Goal: Task Accomplishment & Management: Manage account settings

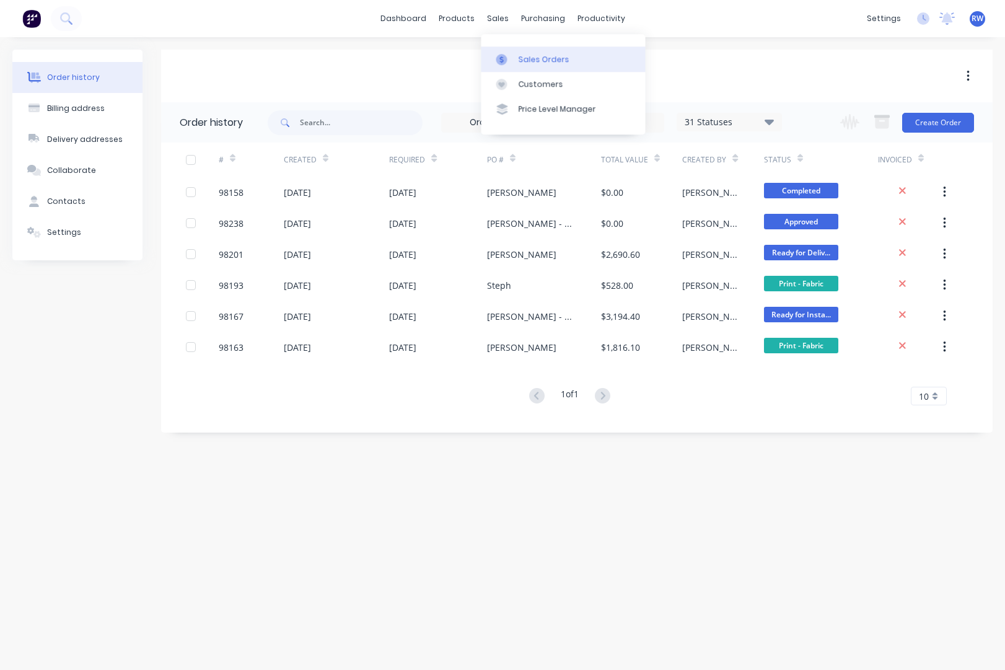
click at [544, 59] on div "Sales Orders" at bounding box center [543, 59] width 51 height 11
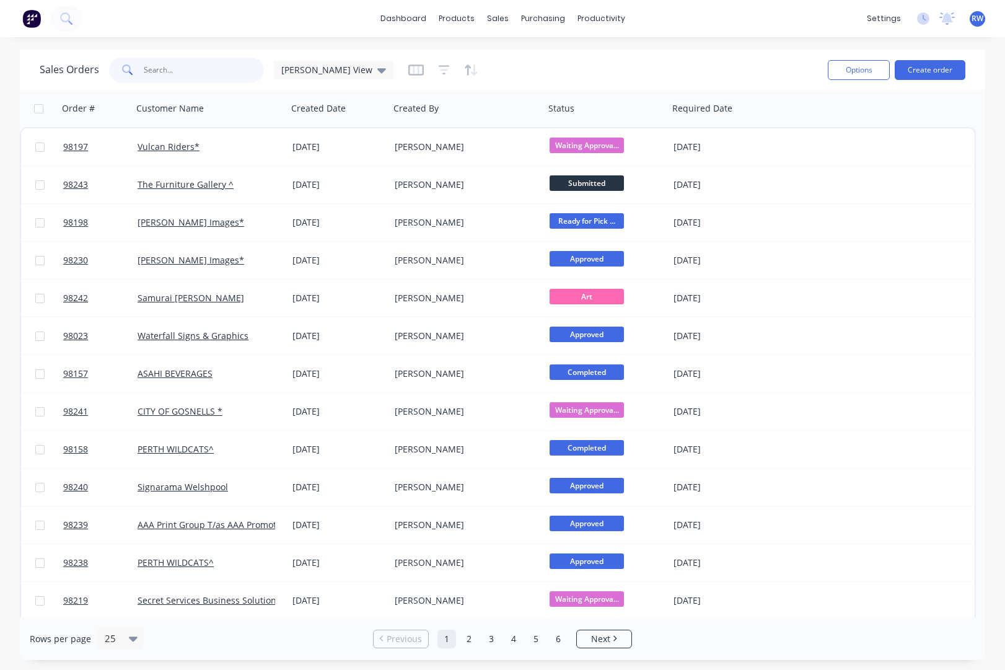
click at [201, 72] on input "text" at bounding box center [204, 70] width 121 height 25
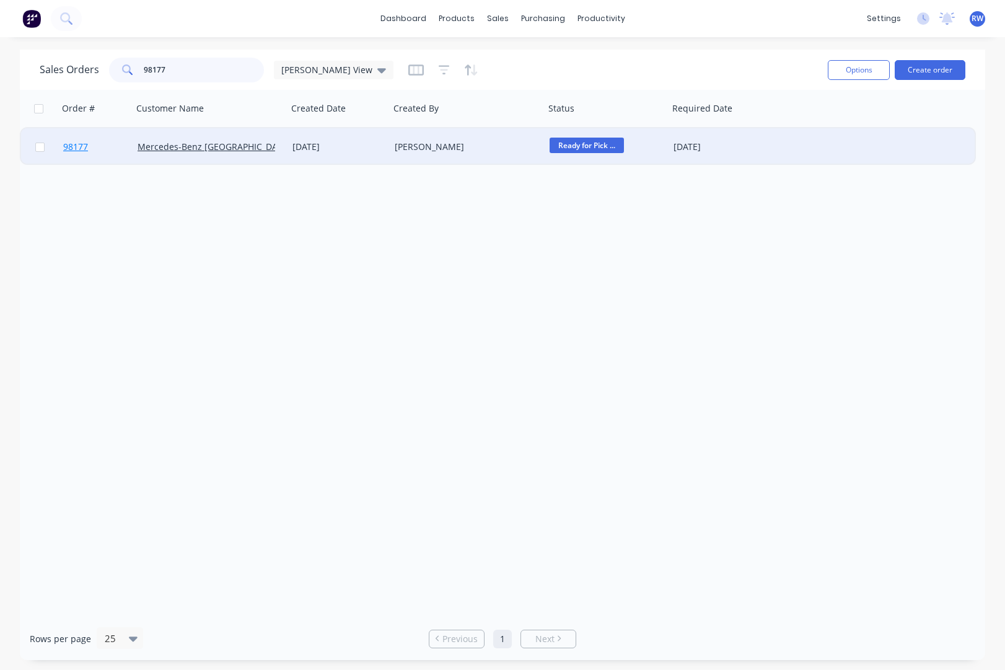
type input "98177"
click at [77, 148] on span "98177" at bounding box center [75, 147] width 25 height 12
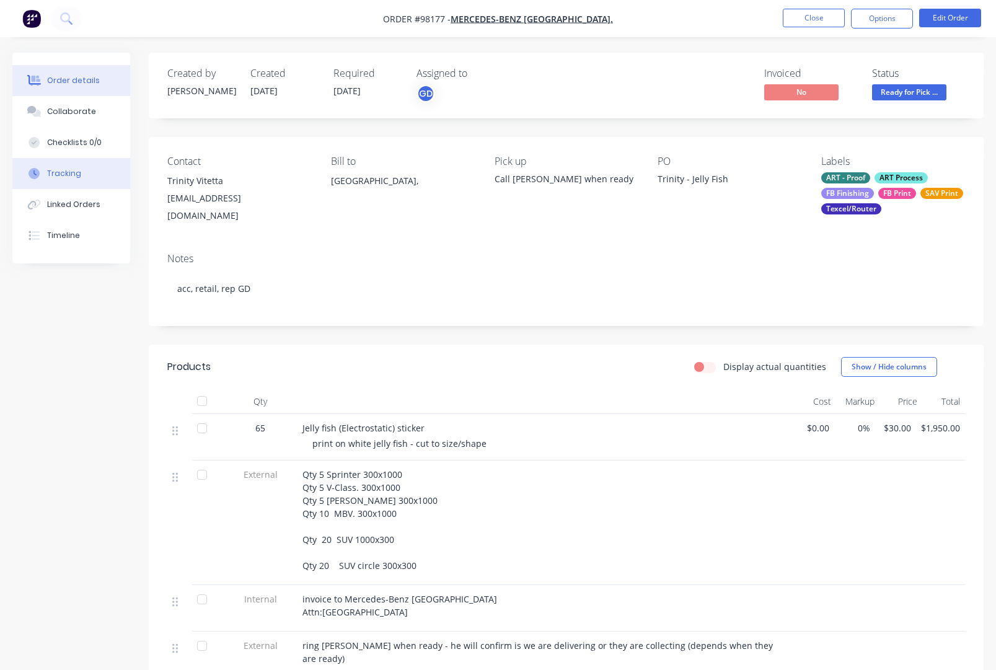
scroll to position [232, 0]
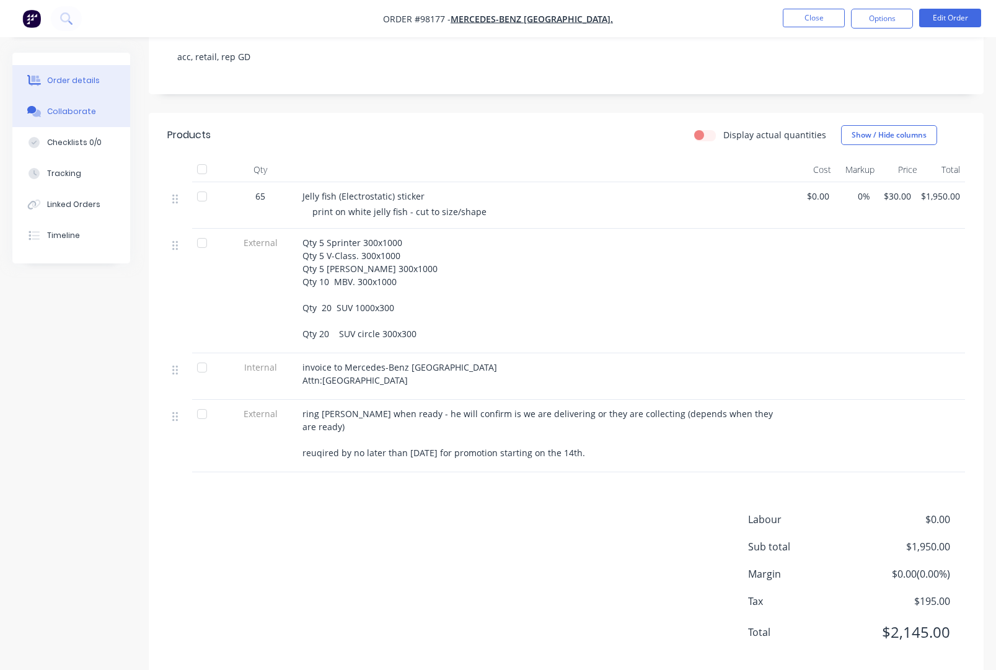
click at [68, 115] on div "Collaborate" at bounding box center [71, 111] width 49 height 11
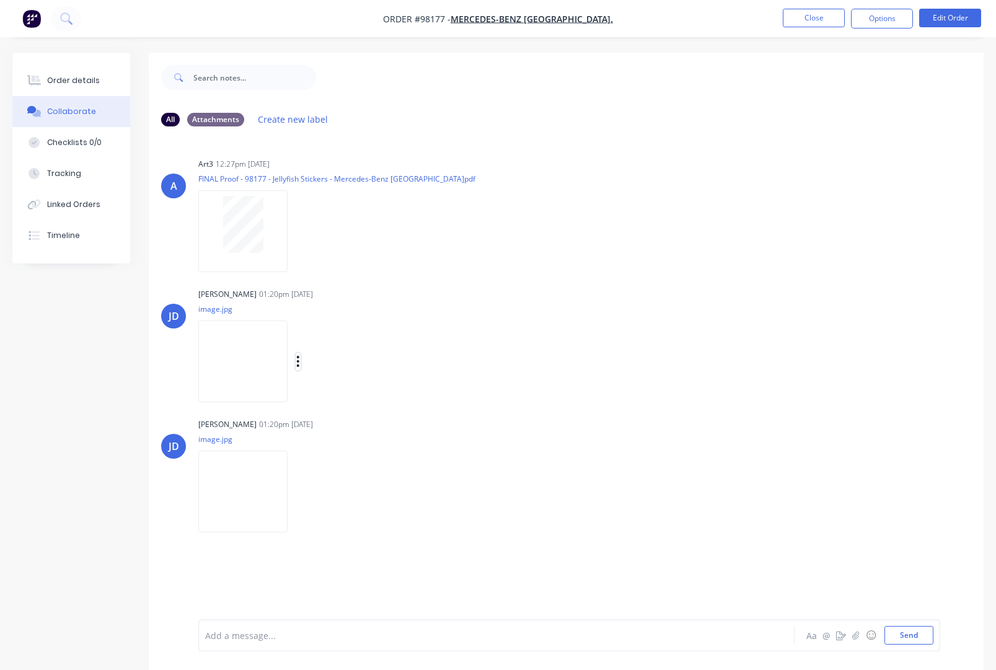
click at [300, 360] on button "button" at bounding box center [298, 361] width 5 height 18
click at [365, 392] on button "Download" at bounding box center [378, 394] width 139 height 28
click at [300, 491] on icon "button" at bounding box center [298, 491] width 4 height 14
click at [351, 523] on button "Download" at bounding box center [378, 524] width 139 height 28
click at [802, 18] on button "Close" at bounding box center [813, 18] width 62 height 19
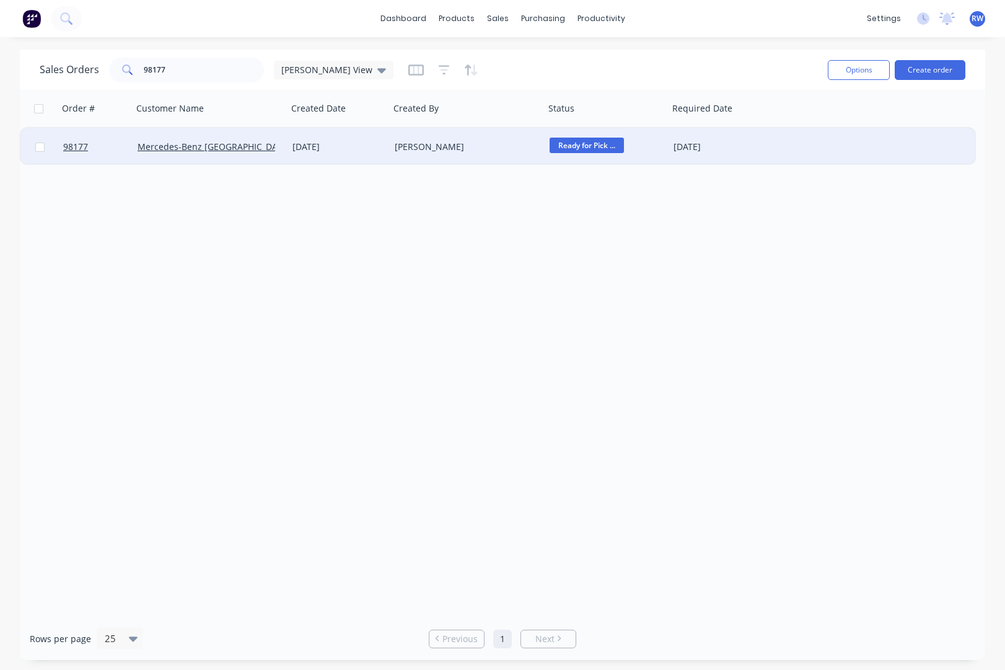
click at [40, 145] on input "checkbox" at bounding box center [39, 146] width 9 height 9
checkbox input "true"
drag, startPoint x: 859, startPoint y: 72, endPoint x: 858, endPoint y: 84, distance: 11.8
click at [830, 72] on button "Options" at bounding box center [859, 70] width 62 height 20
click at [816, 129] on div "Archive" at bounding box center [821, 126] width 114 height 18
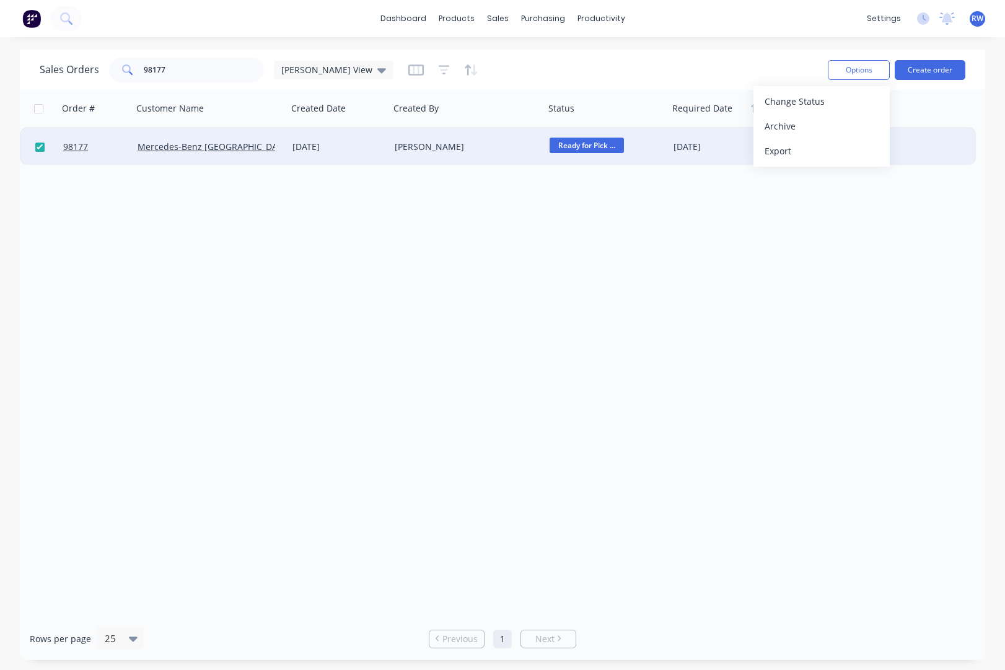
checkbox input "false"
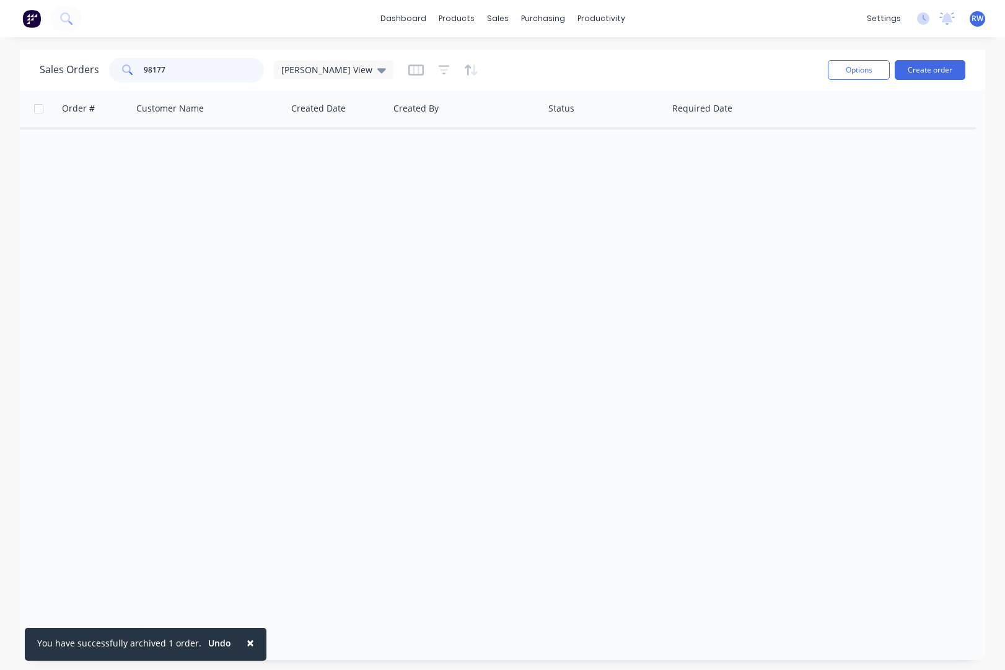
drag, startPoint x: 179, startPoint y: 69, endPoint x: 107, endPoint y: 68, distance: 72.5
click at [144, 68] on input "98177" at bounding box center [204, 70] width 121 height 25
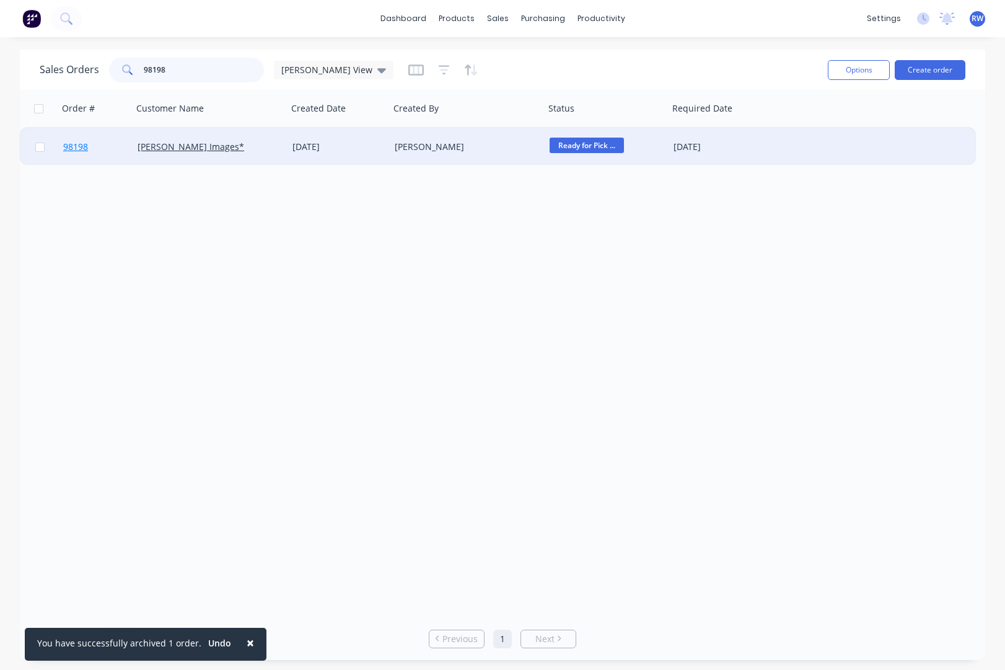
type input "98198"
click at [80, 146] on span "98198" at bounding box center [75, 147] width 25 height 12
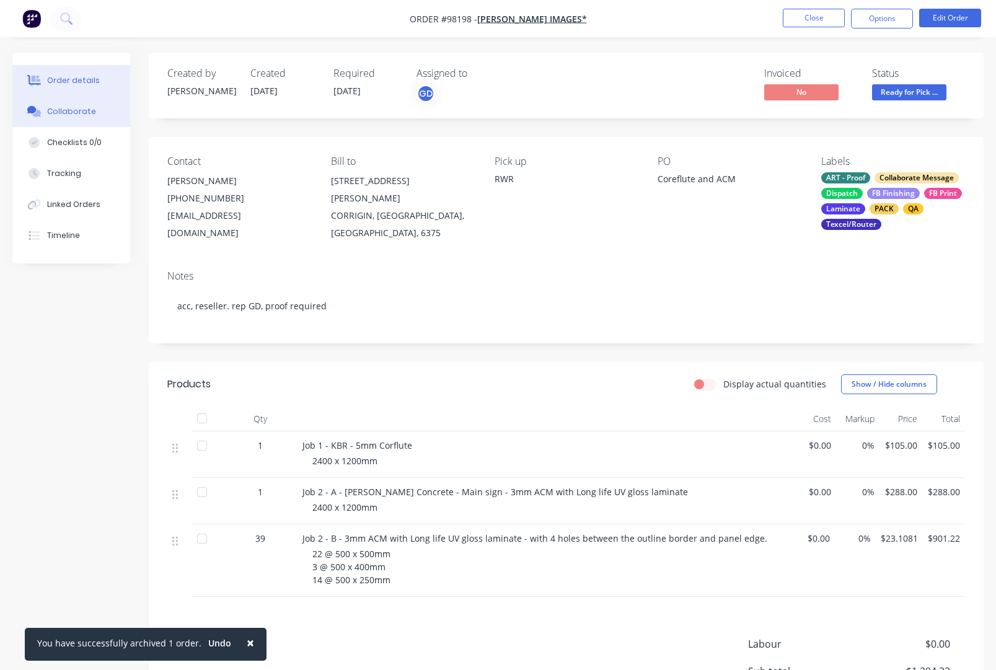
click at [63, 108] on div "Collaborate" at bounding box center [71, 111] width 49 height 11
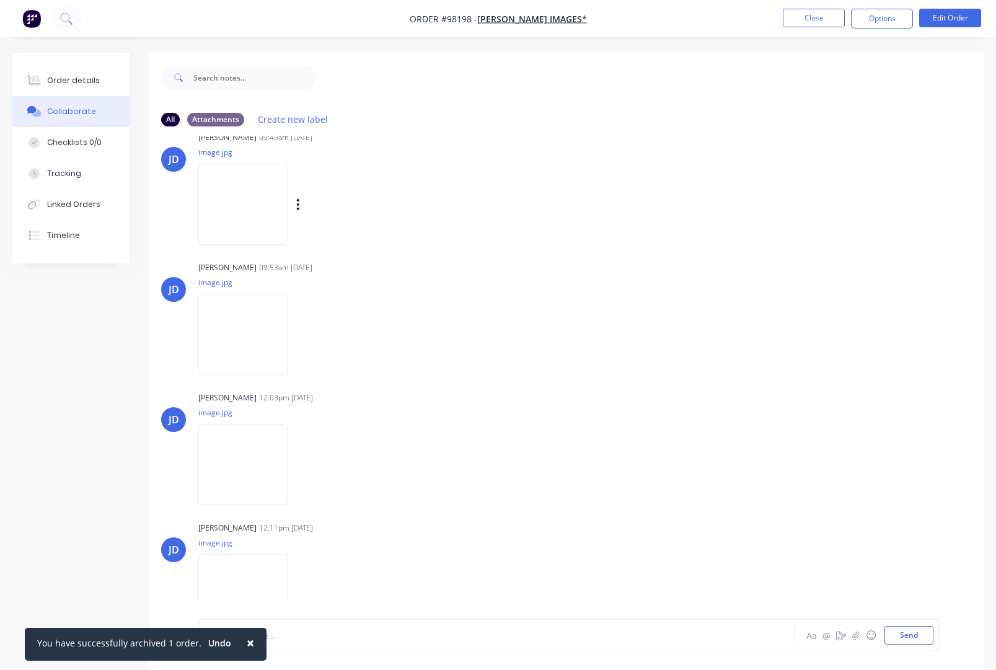
scroll to position [344, 0]
click at [299, 204] on icon "button" at bounding box center [298, 203] width 2 height 11
click at [356, 240] on button "Download" at bounding box center [378, 237] width 139 height 28
click at [310, 333] on div "Labels Download Delete" at bounding box center [361, 334] width 139 height 18
click at [299, 335] on icon "button" at bounding box center [298, 333] width 2 height 11
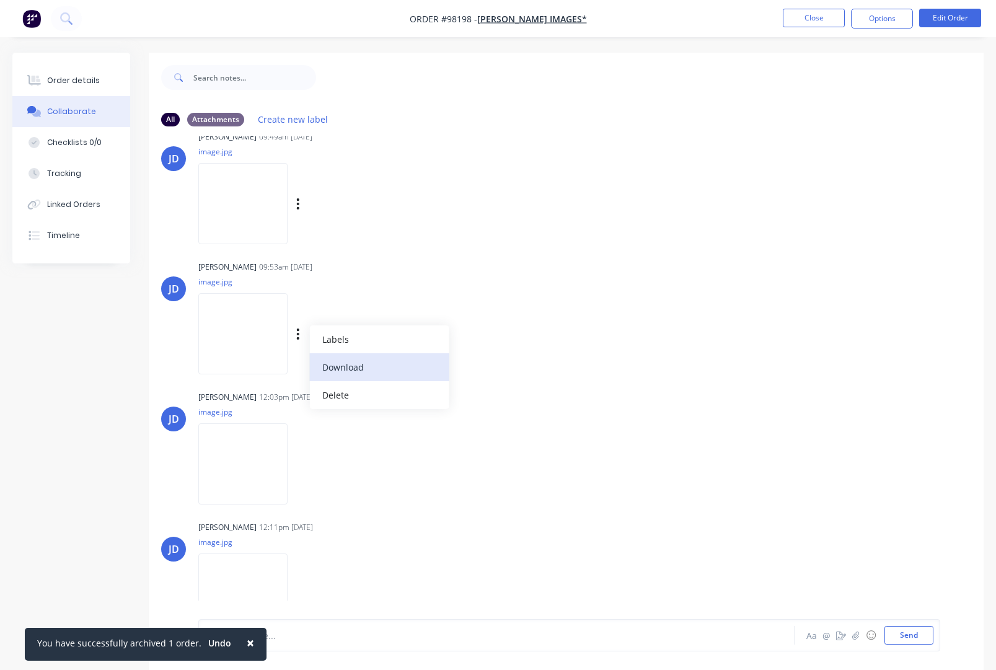
drag, startPoint x: 359, startPoint y: 369, endPoint x: 342, endPoint y: 364, distance: 17.9
click at [359, 369] on button "Download" at bounding box center [378, 367] width 139 height 28
click at [299, 466] on icon "button" at bounding box center [298, 463] width 2 height 11
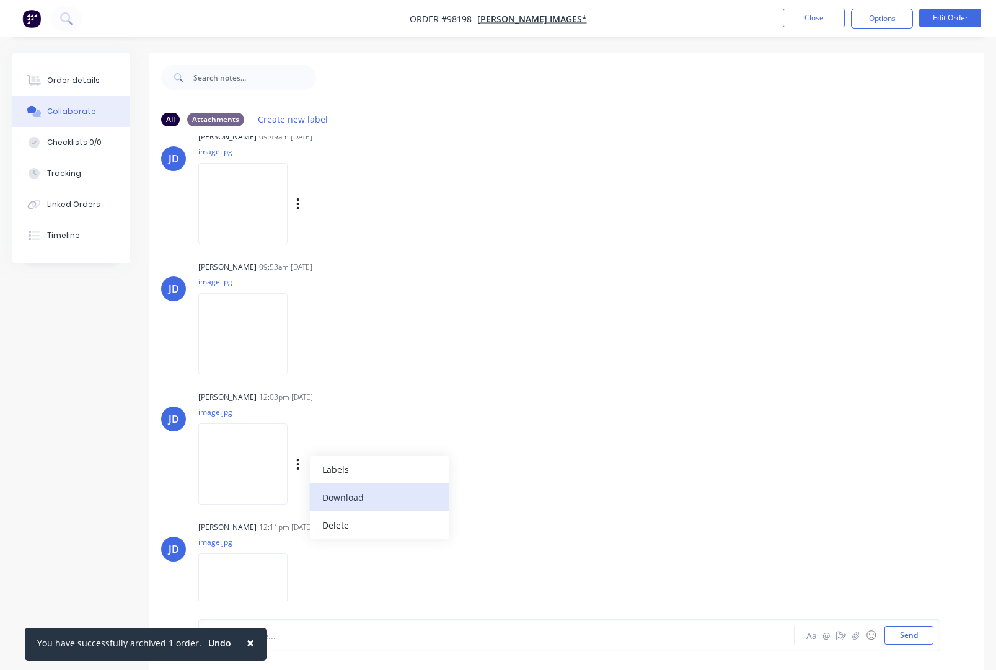
click at [357, 496] on button "Download" at bounding box center [378, 497] width 139 height 28
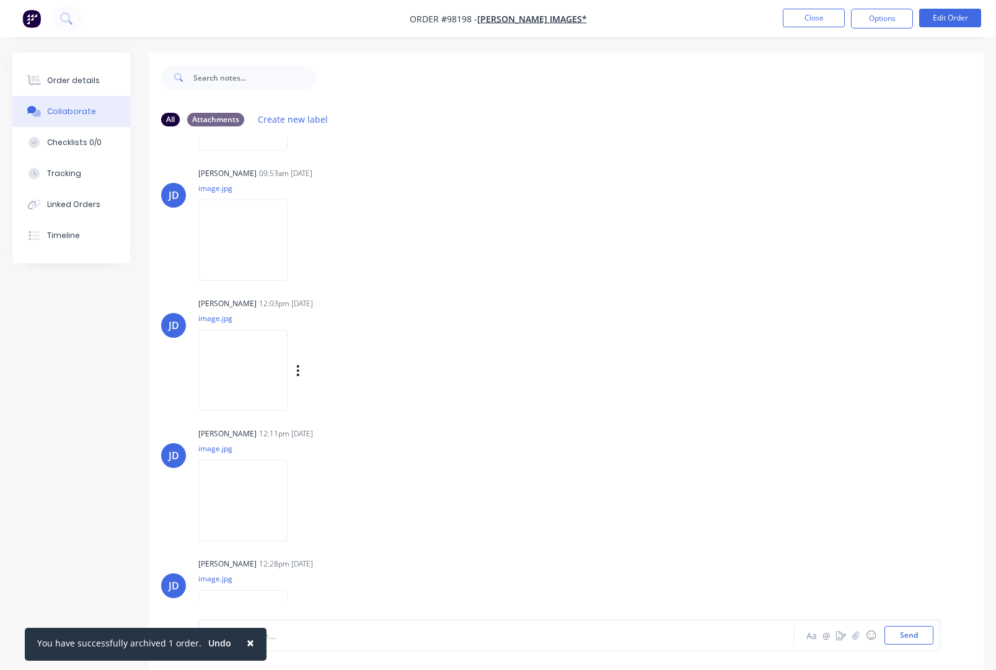
scroll to position [546, 0]
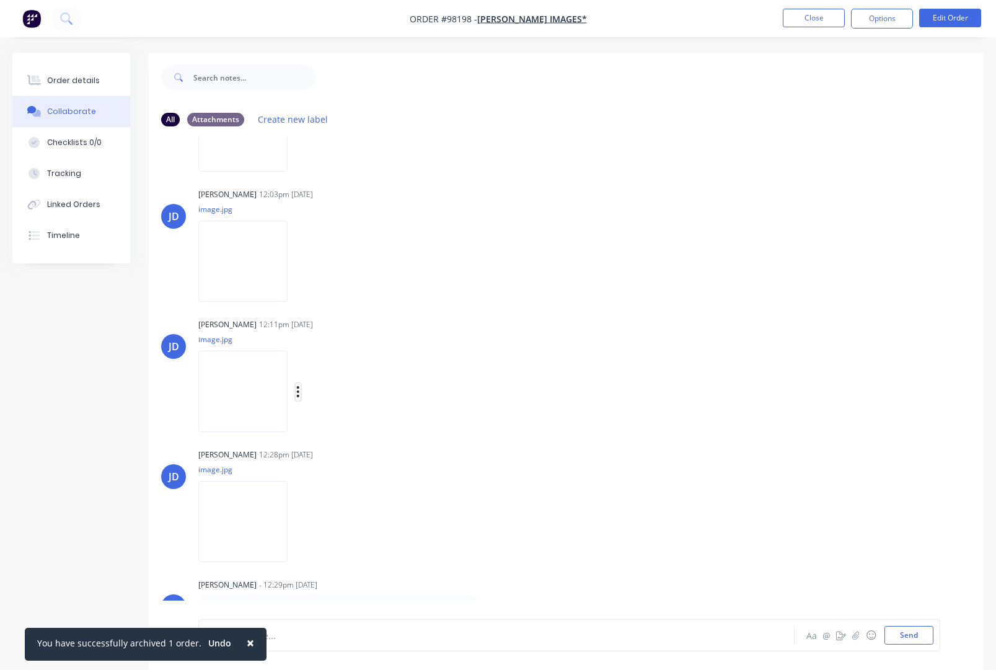
click at [300, 393] on icon "button" at bounding box center [298, 392] width 4 height 14
click at [351, 425] on button "Download" at bounding box center [378, 425] width 139 height 28
click at [299, 523] on icon "button" at bounding box center [298, 521] width 2 height 11
click at [355, 553] on button "Download" at bounding box center [378, 555] width 139 height 28
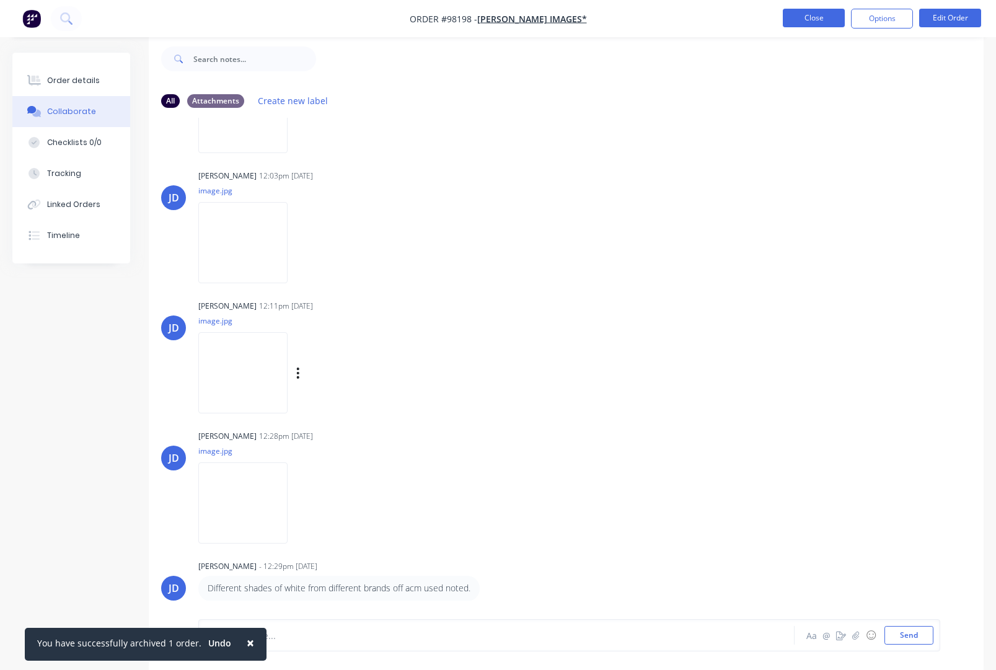
click at [810, 19] on button "Close" at bounding box center [813, 18] width 62 height 19
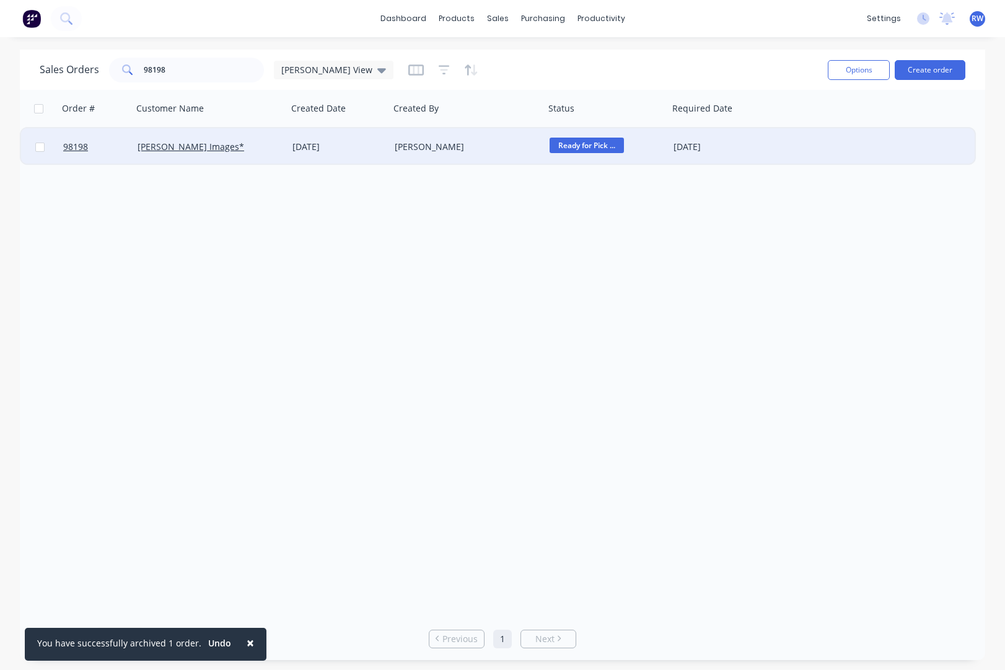
click at [40, 148] on input "checkbox" at bounding box center [39, 146] width 9 height 9
checkbox input "true"
click at [830, 69] on button "Options" at bounding box center [859, 70] width 62 height 20
click at [811, 124] on div "Archive" at bounding box center [821, 126] width 114 height 18
checkbox input "false"
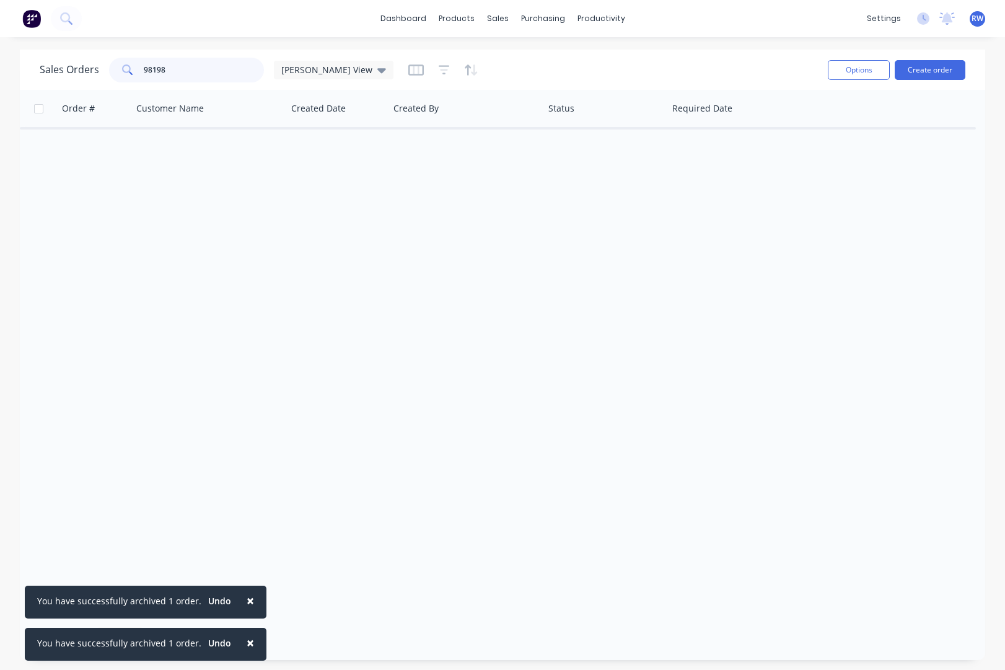
click at [173, 69] on input "98198" at bounding box center [204, 70] width 121 height 25
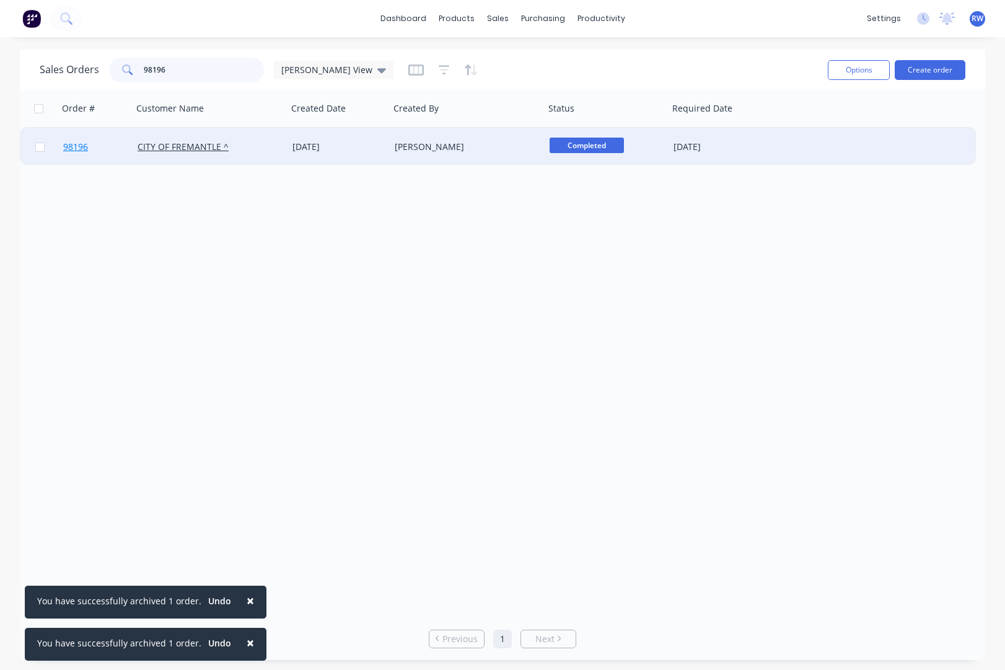
type input "98196"
click at [76, 150] on span "98196" at bounding box center [75, 147] width 25 height 12
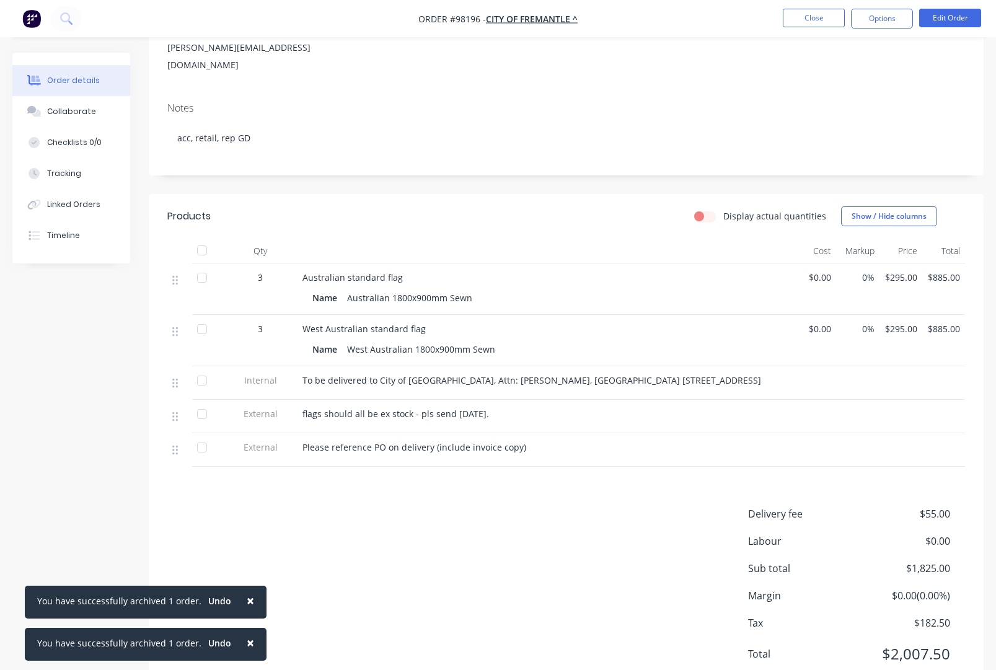
scroll to position [212, 0]
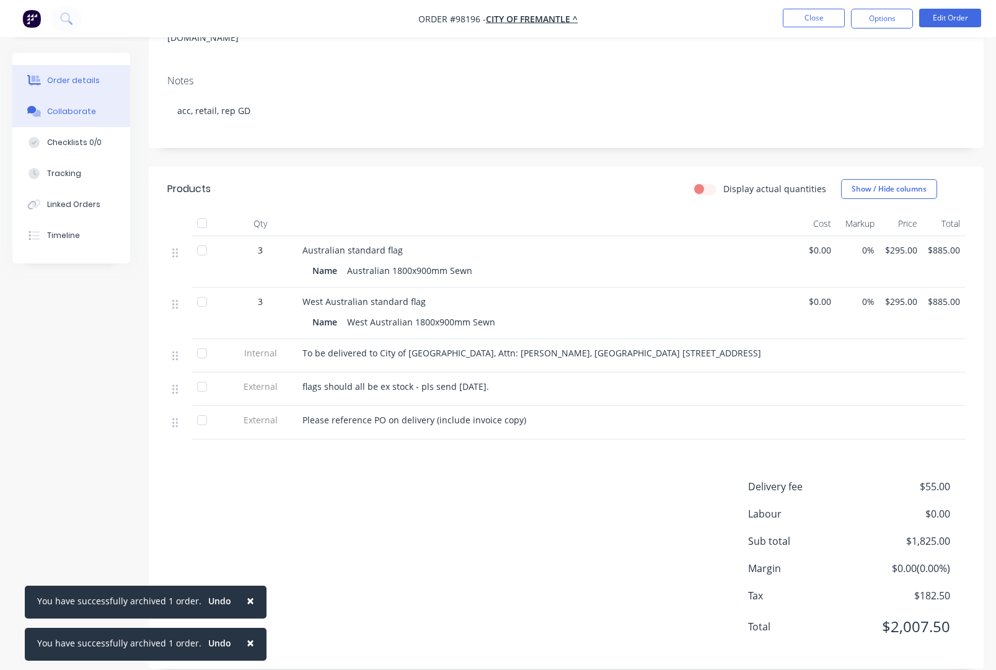
click at [84, 112] on div "Collaborate" at bounding box center [71, 111] width 49 height 11
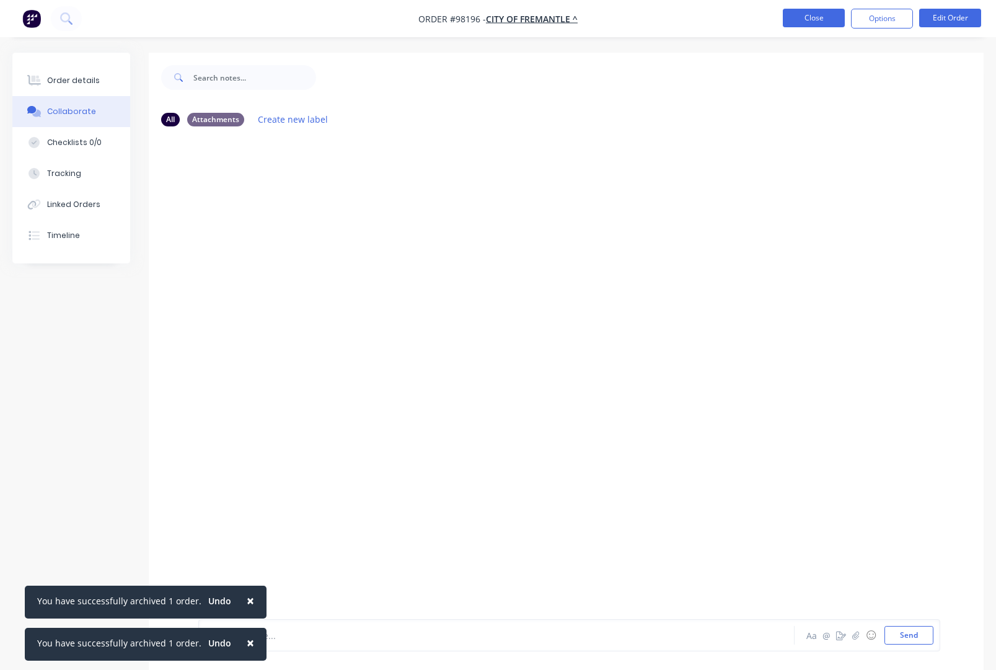
click at [807, 20] on button "Close" at bounding box center [813, 18] width 62 height 19
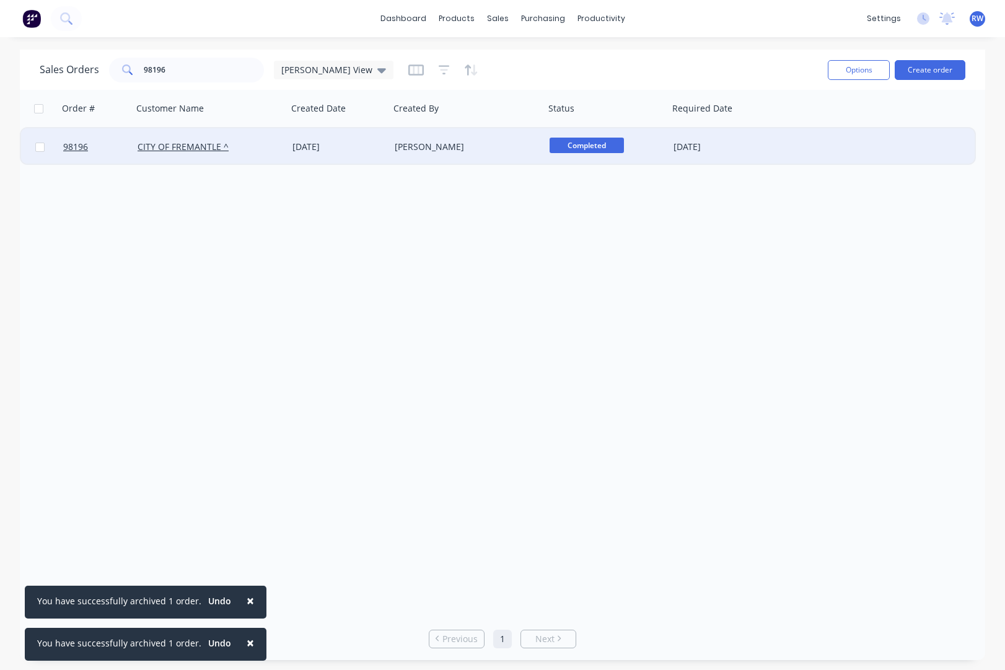
click at [39, 149] on input "checkbox" at bounding box center [39, 146] width 9 height 9
checkbox input "true"
click at [830, 73] on button "Options" at bounding box center [859, 70] width 62 height 20
click at [791, 128] on div "Archive" at bounding box center [821, 126] width 114 height 18
checkbox input "false"
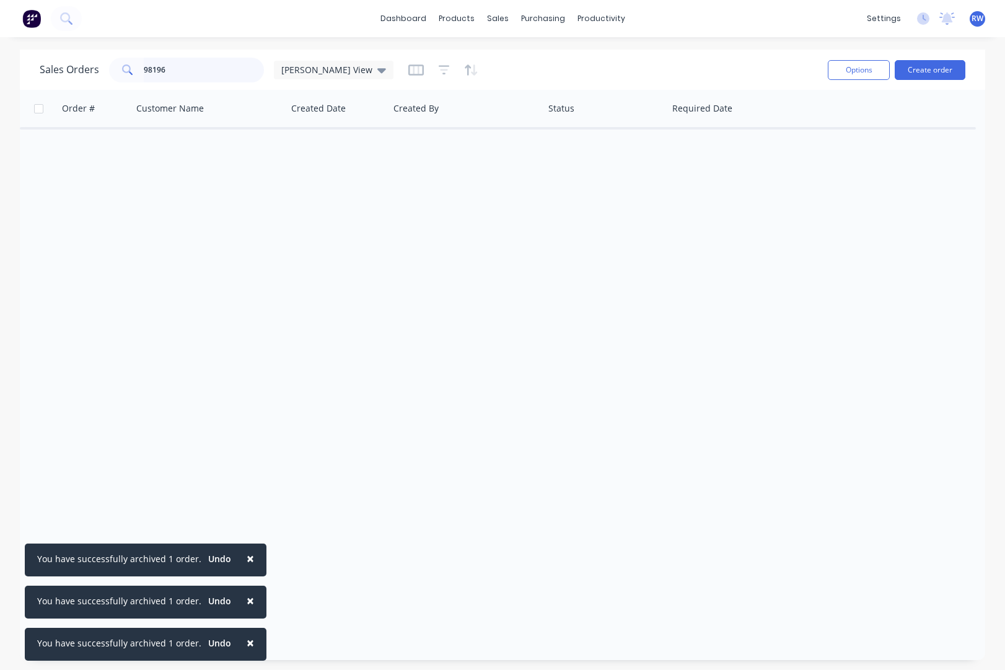
click at [172, 71] on input "98196" at bounding box center [204, 70] width 121 height 25
type input "98199"
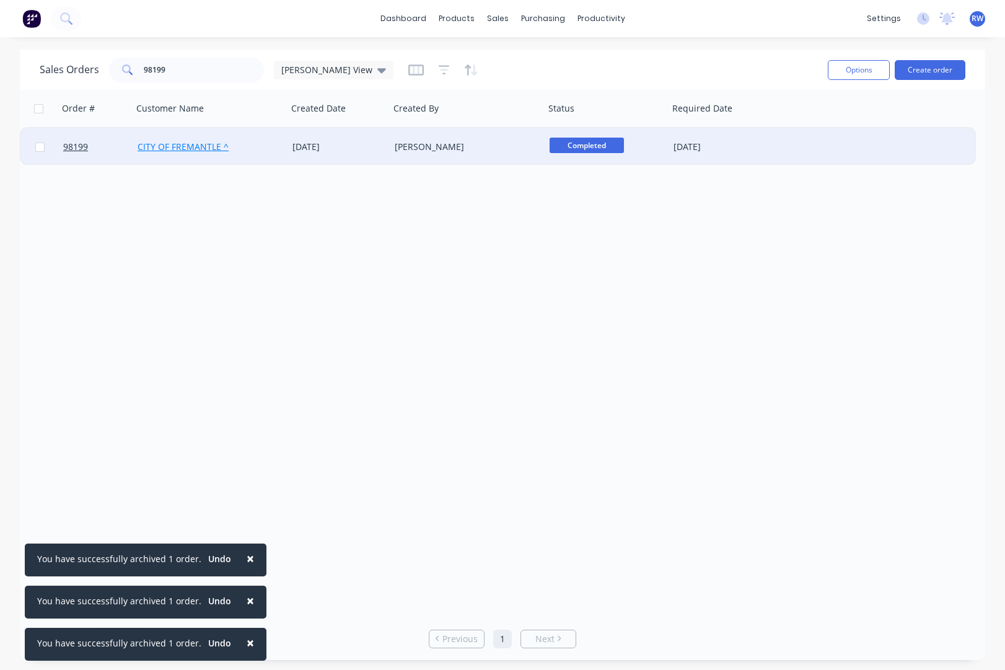
click at [180, 150] on link "CITY OF FREMANTLE ^" at bounding box center [183, 147] width 91 height 12
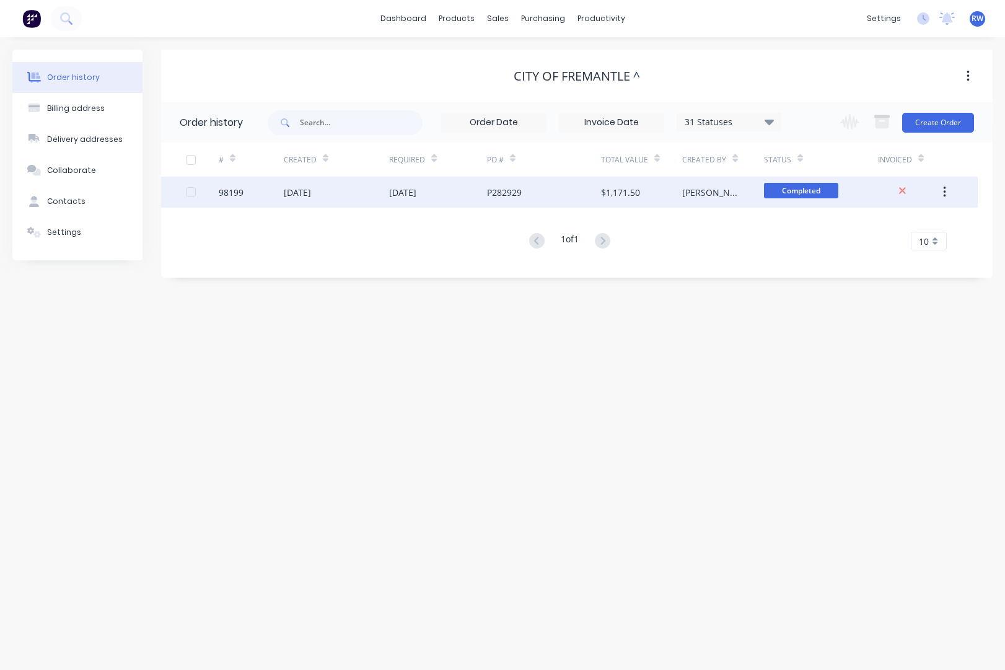
click at [227, 194] on div "98199" at bounding box center [231, 192] width 25 height 13
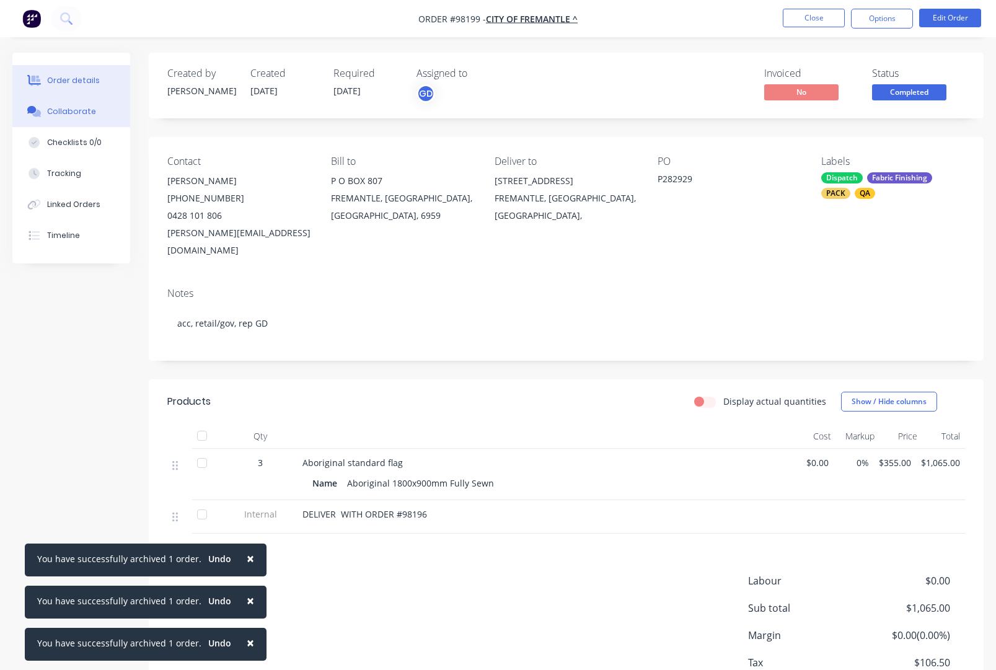
click at [86, 115] on div "Collaborate" at bounding box center [71, 111] width 49 height 11
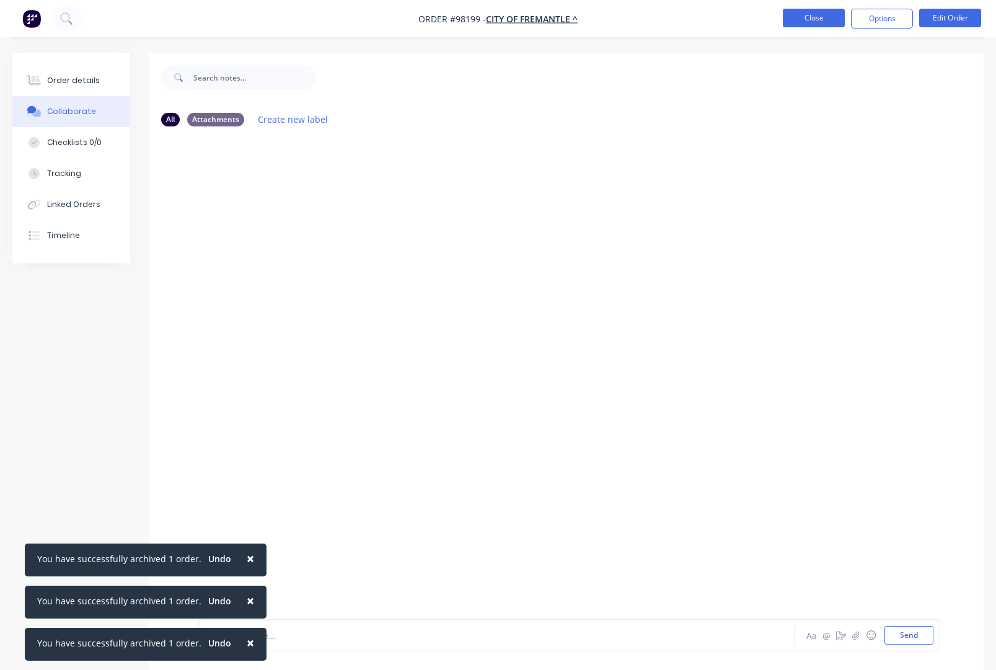
click at [806, 20] on button "Close" at bounding box center [813, 18] width 62 height 19
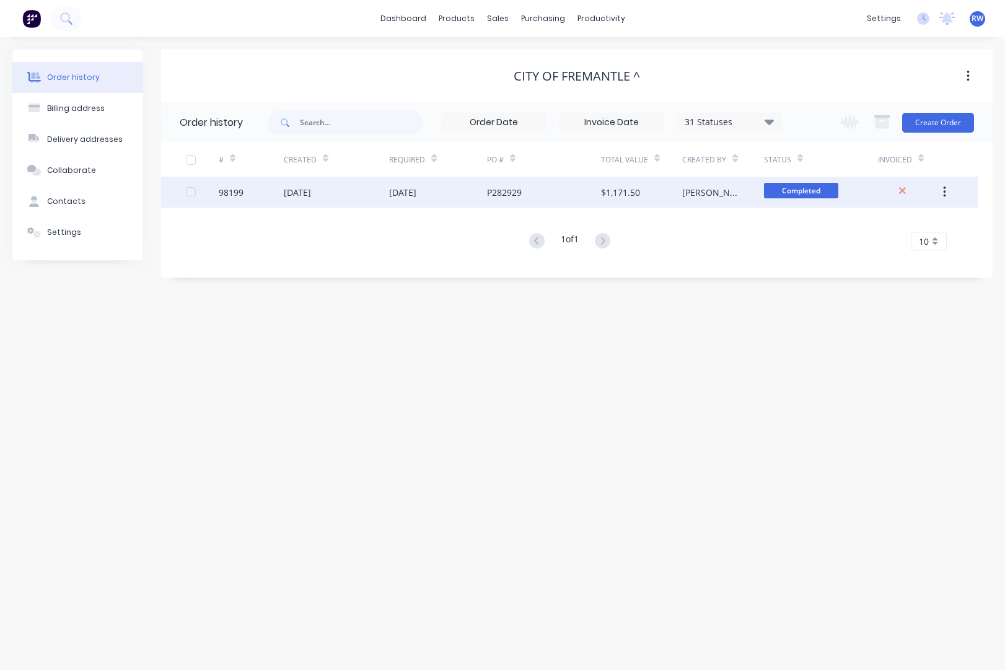
drag, startPoint x: 192, startPoint y: 196, endPoint x: 206, endPoint y: 197, distance: 13.7
click at [192, 196] on div at bounding box center [190, 192] width 25 height 25
click at [830, 191] on button "button" at bounding box center [944, 192] width 29 height 22
click at [830, 217] on div "Archive" at bounding box center [899, 225] width 95 height 18
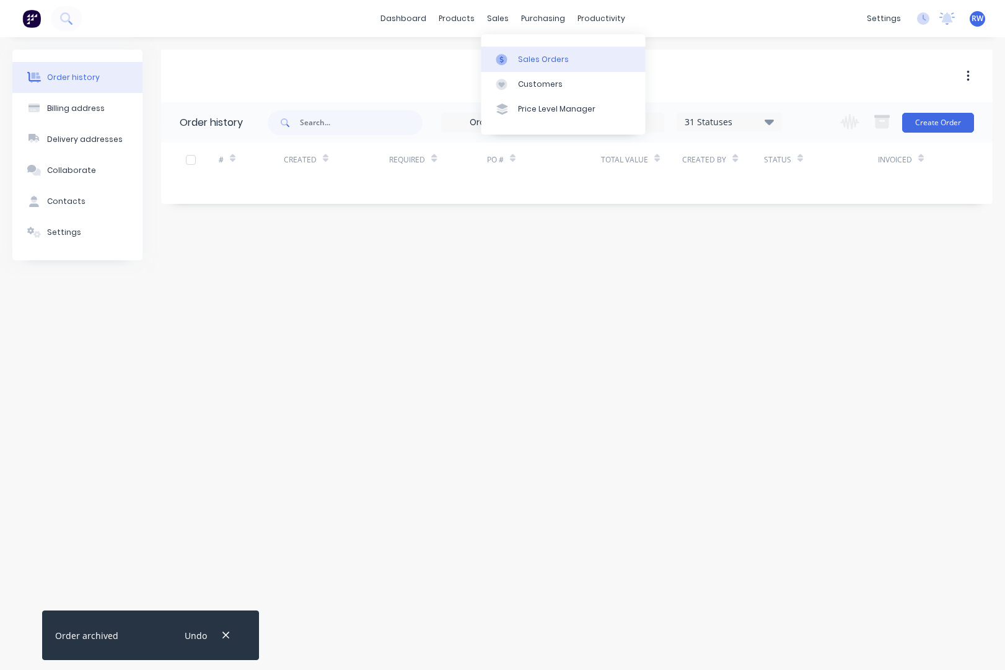
click at [535, 59] on div "Sales Orders" at bounding box center [543, 59] width 51 height 11
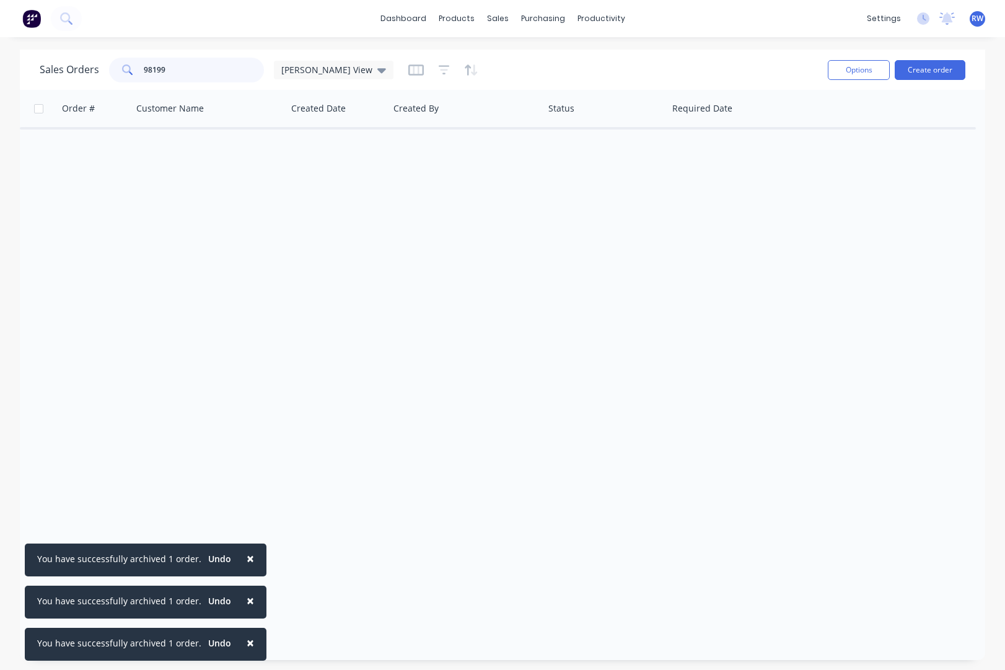
drag, startPoint x: 173, startPoint y: 68, endPoint x: 163, endPoint y: 68, distance: 10.5
click at [162, 68] on input "98199" at bounding box center [204, 70] width 121 height 25
click at [185, 71] on input "98199" at bounding box center [204, 70] width 121 height 25
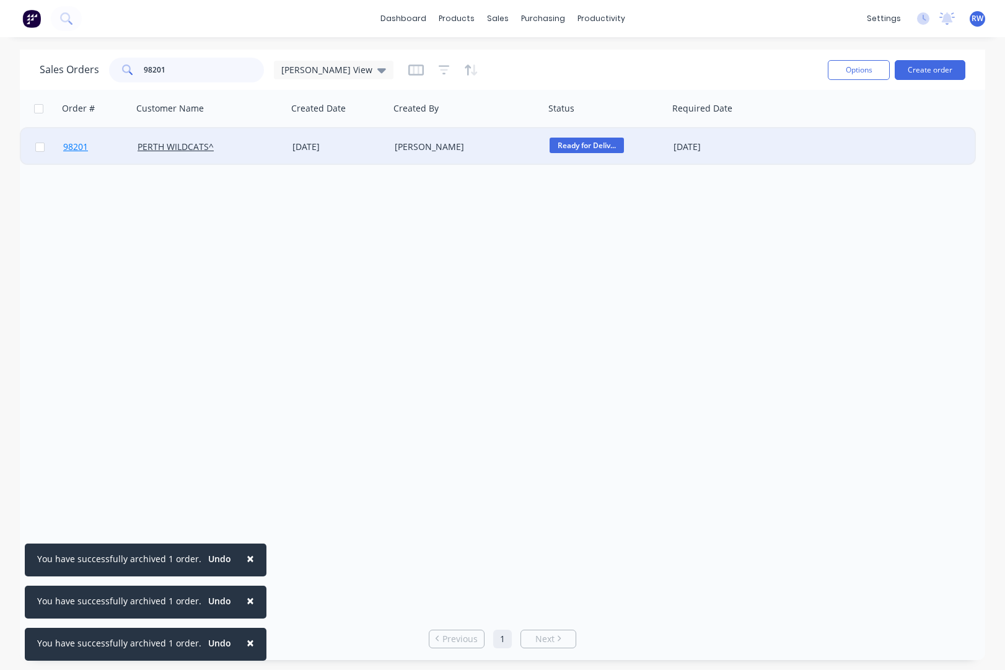
type input "98201"
click at [76, 146] on span "98201" at bounding box center [75, 147] width 25 height 12
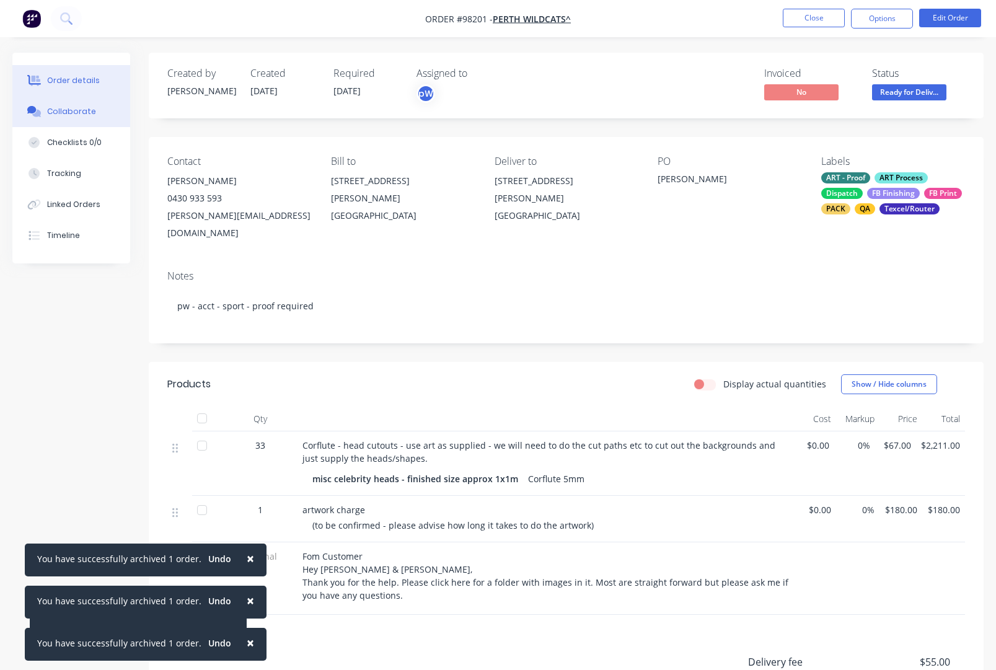
click at [69, 112] on div "Collaborate" at bounding box center [71, 111] width 49 height 11
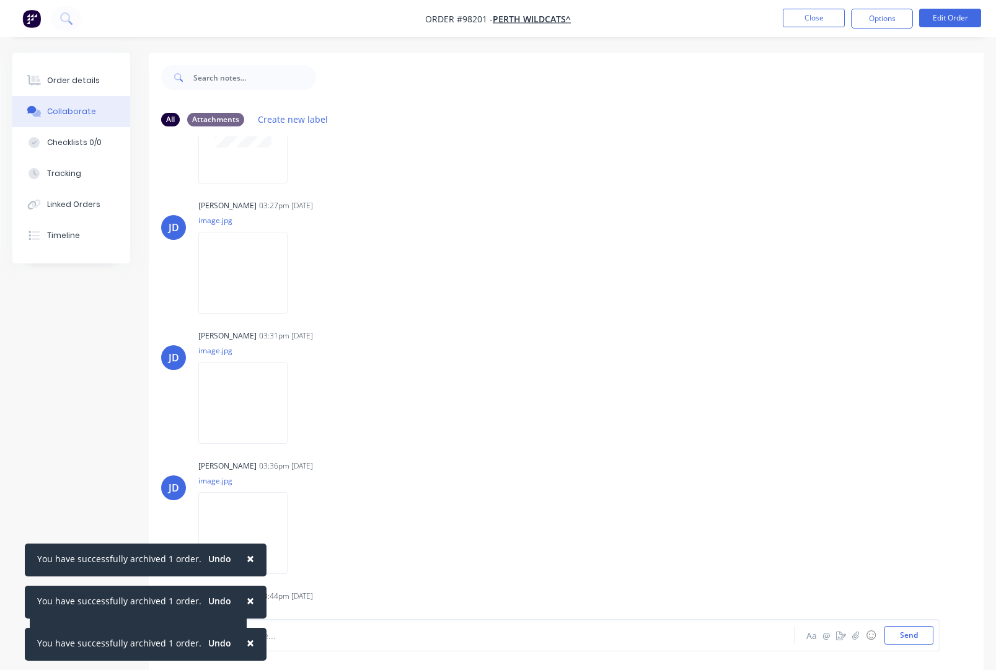
scroll to position [93, 0]
click at [299, 269] on icon "button" at bounding box center [298, 268] width 2 height 11
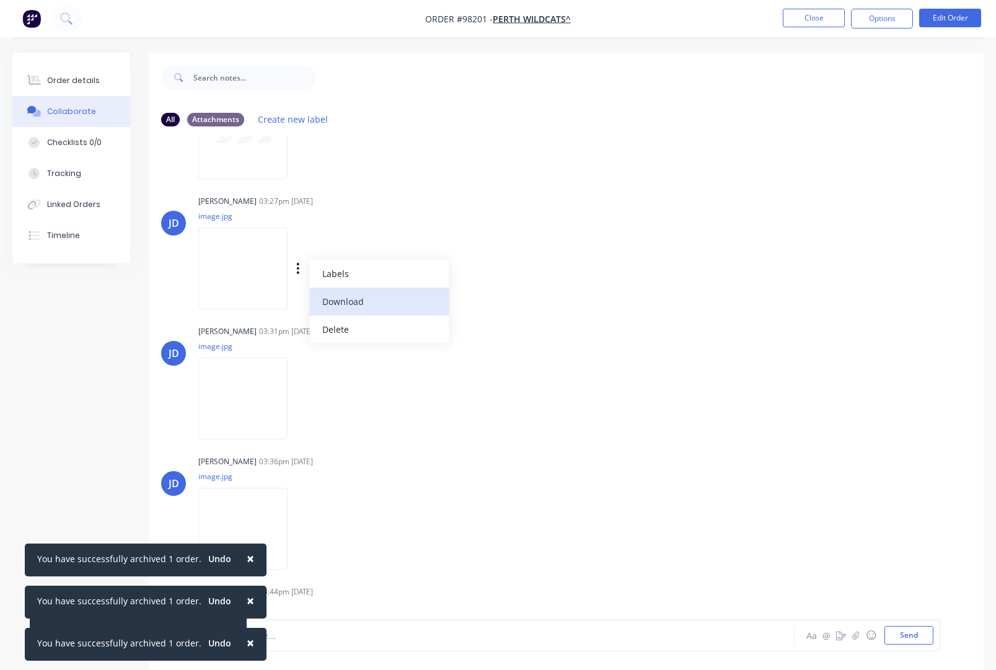
click at [356, 302] on button "Download" at bounding box center [378, 301] width 139 height 28
click at [299, 398] on icon "button" at bounding box center [298, 398] width 2 height 11
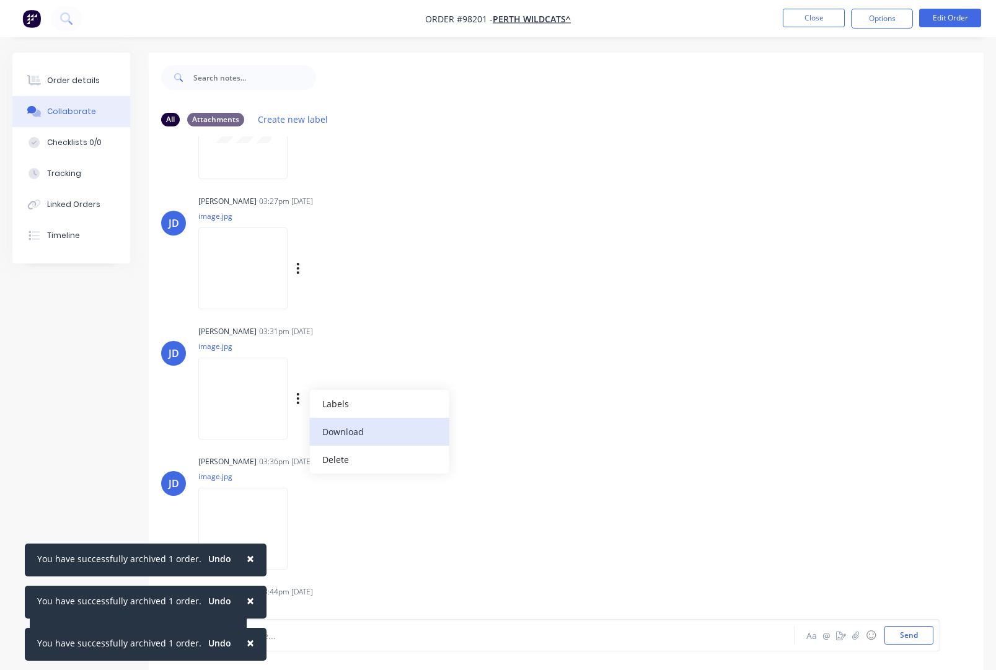
click at [351, 427] on button "Download" at bounding box center [378, 432] width 139 height 28
click at [300, 531] on button "button" at bounding box center [298, 529] width 5 height 18
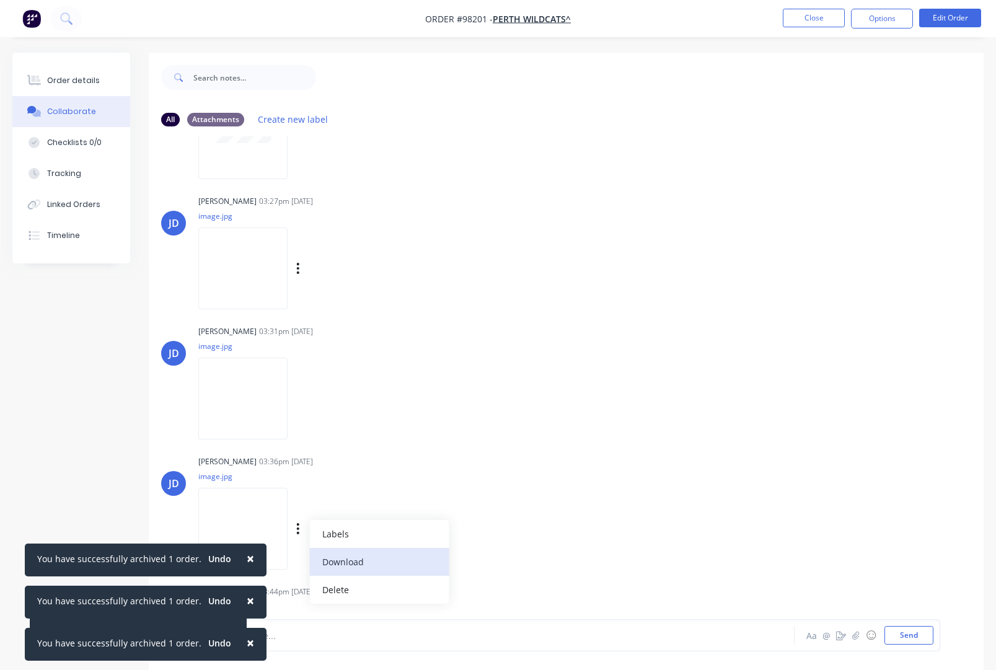
click at [364, 563] on button "Download" at bounding box center [378, 562] width 139 height 28
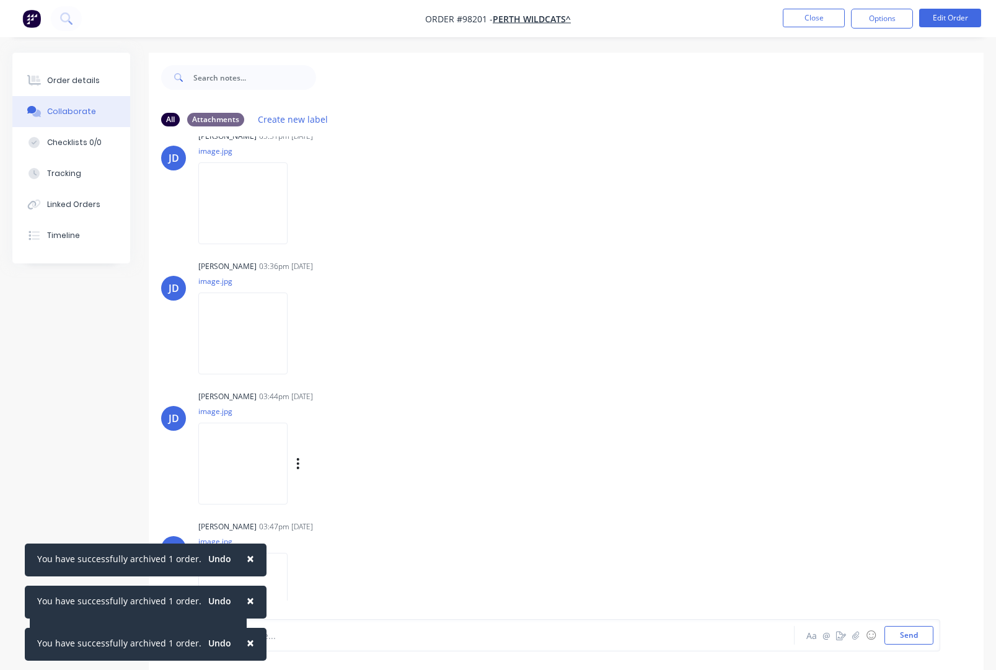
scroll to position [309, 0]
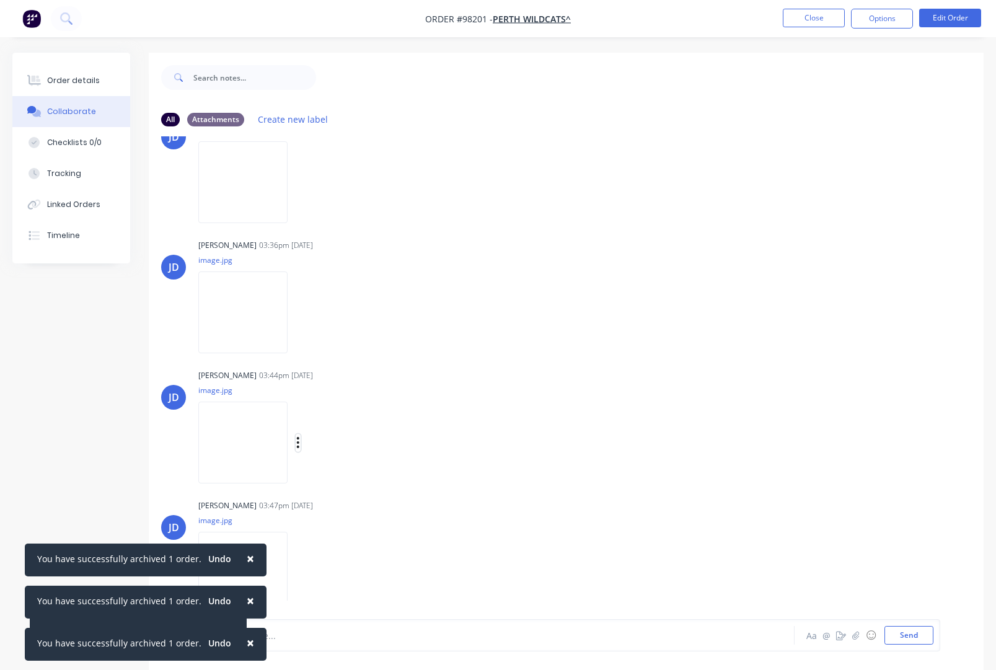
click at [300, 444] on icon "button" at bounding box center [298, 443] width 4 height 14
click at [352, 476] on button "Download" at bounding box center [378, 476] width 139 height 28
click at [300, 574] on icon "button" at bounding box center [298, 573] width 4 height 14
click at [352, 574] on button "Download" at bounding box center [378, 574] width 139 height 28
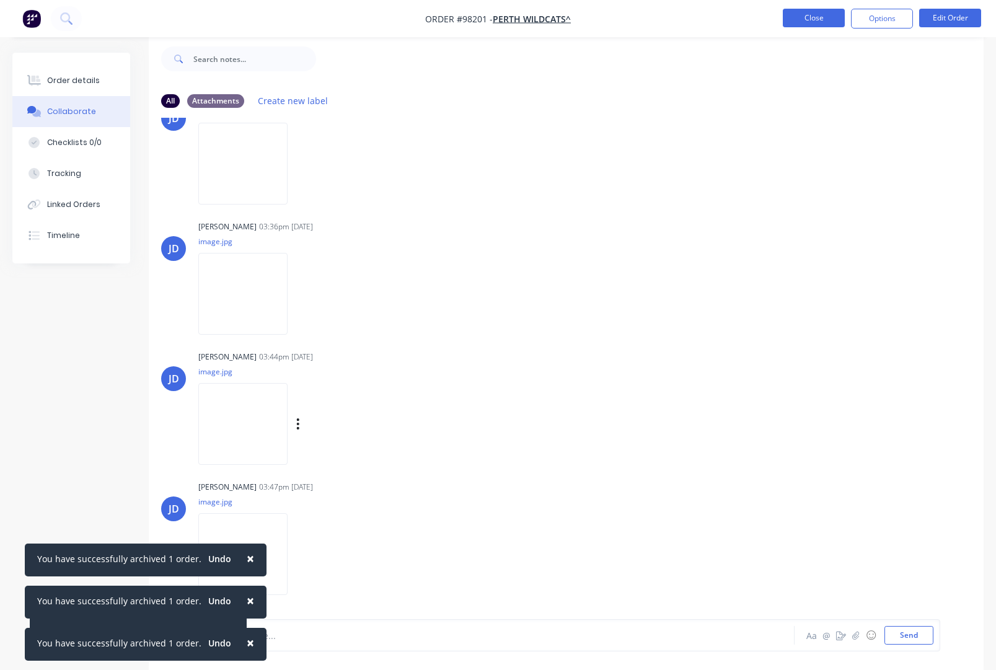
click at [799, 19] on button "Close" at bounding box center [813, 18] width 62 height 19
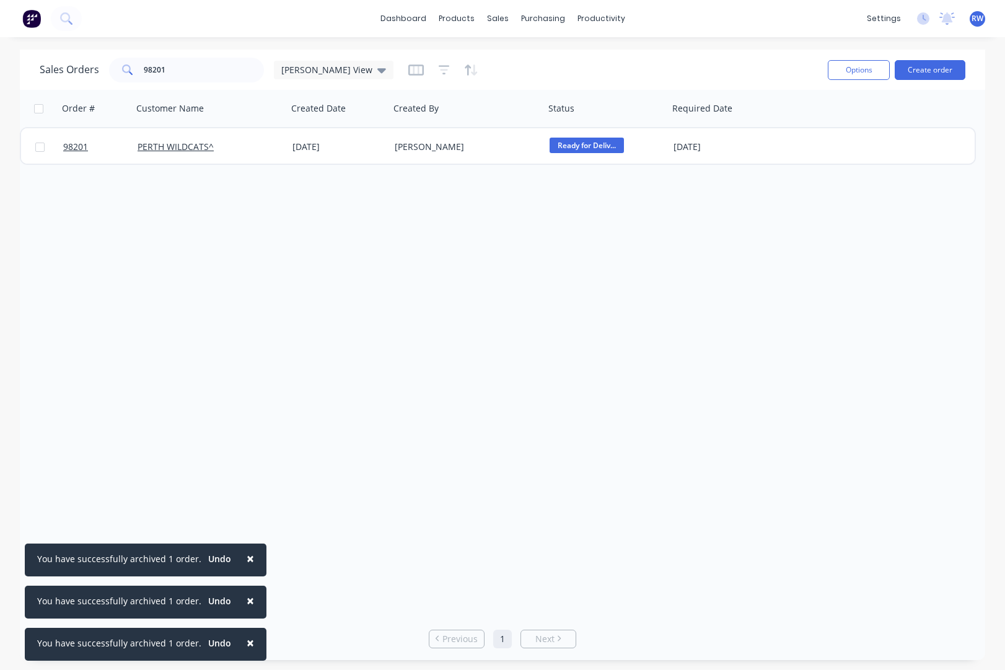
drag, startPoint x: 38, startPoint y: 147, endPoint x: 307, endPoint y: 168, distance: 269.0
click at [38, 147] on input "checkbox" at bounding box center [39, 146] width 9 height 9
checkbox input "true"
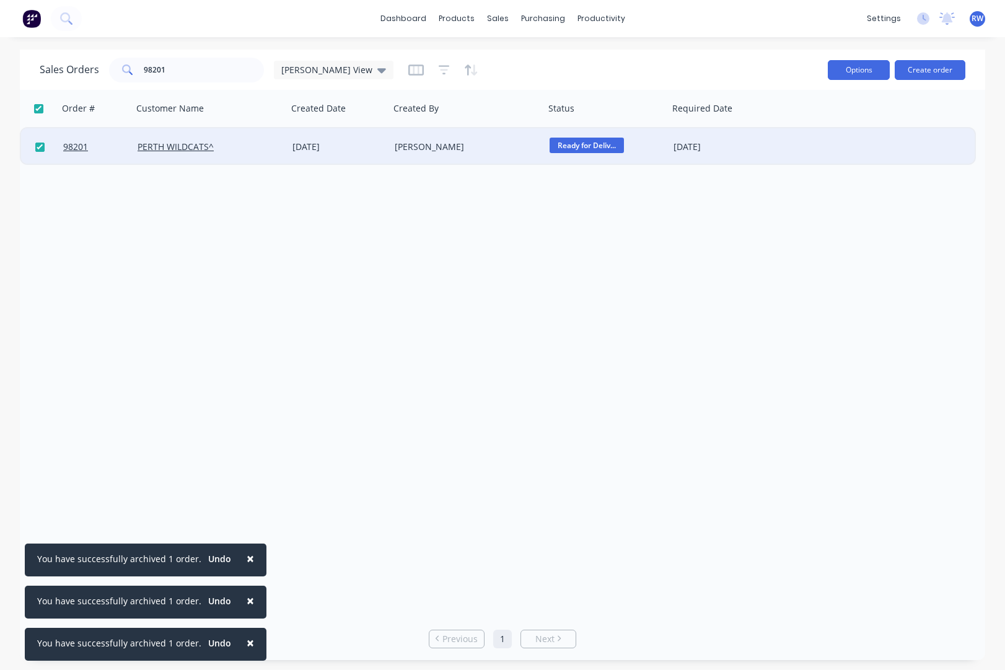
click at [830, 72] on button "Options" at bounding box center [859, 70] width 62 height 20
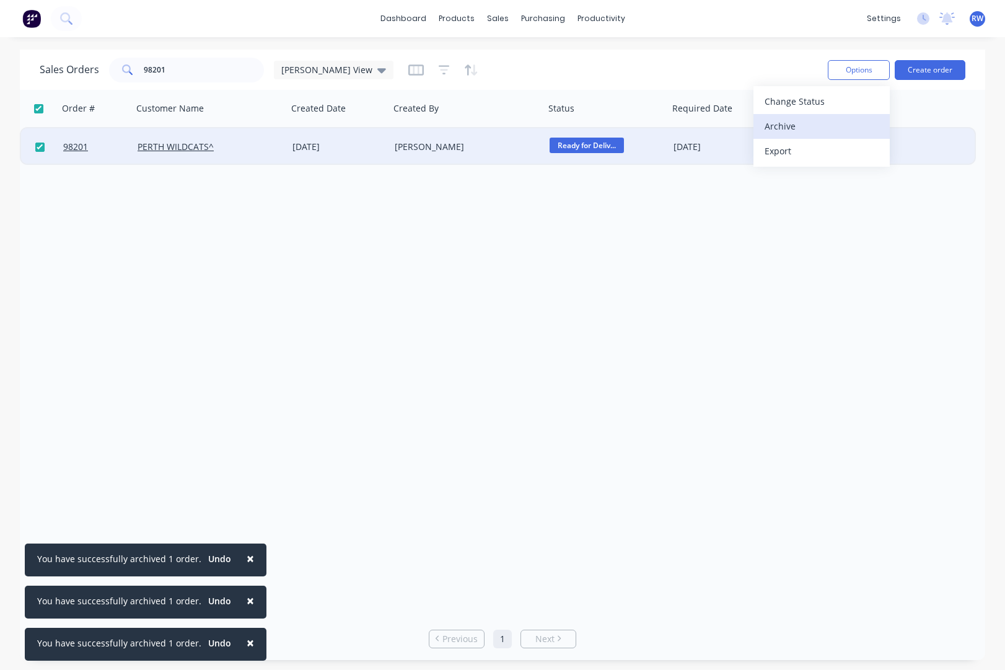
click at [813, 122] on div "Archive" at bounding box center [821, 126] width 114 height 18
checkbox input "false"
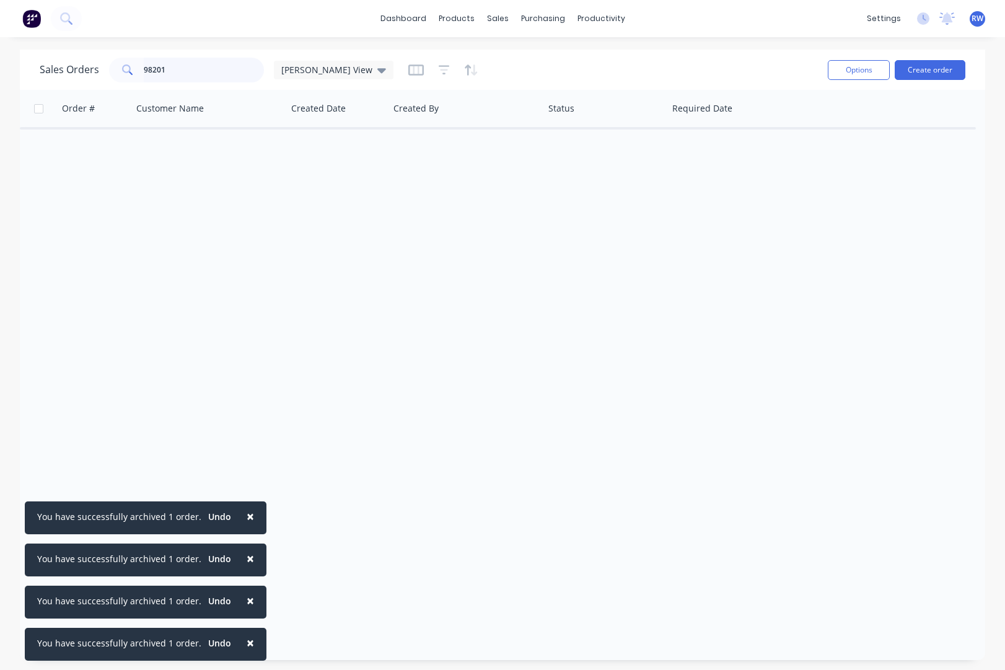
click at [190, 74] on input "98201" at bounding box center [204, 70] width 121 height 25
type input "98229"
